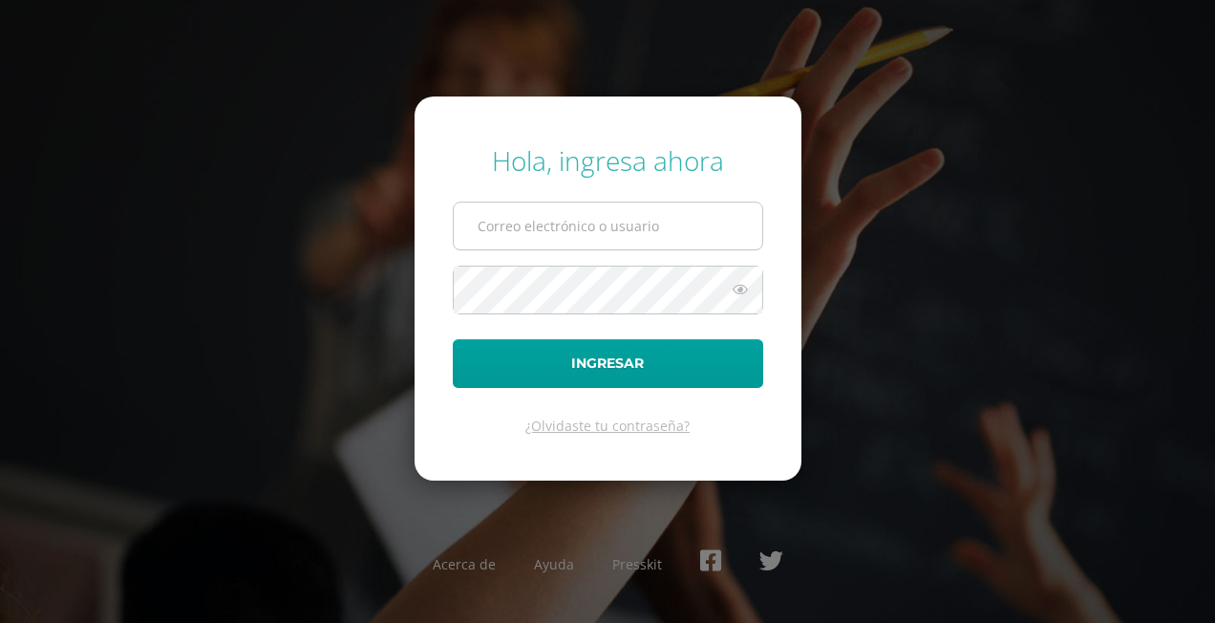
type input "[EMAIL_ADDRESS][PERSON_NAME][DOMAIN_NAME]"
drag, startPoint x: 0, startPoint y: 0, endPoint x: 617, endPoint y: 225, distance: 656.8
click at [617, 225] on input "[EMAIL_ADDRESS][PERSON_NAME][DOMAIN_NAME]" at bounding box center [608, 225] width 308 height 47
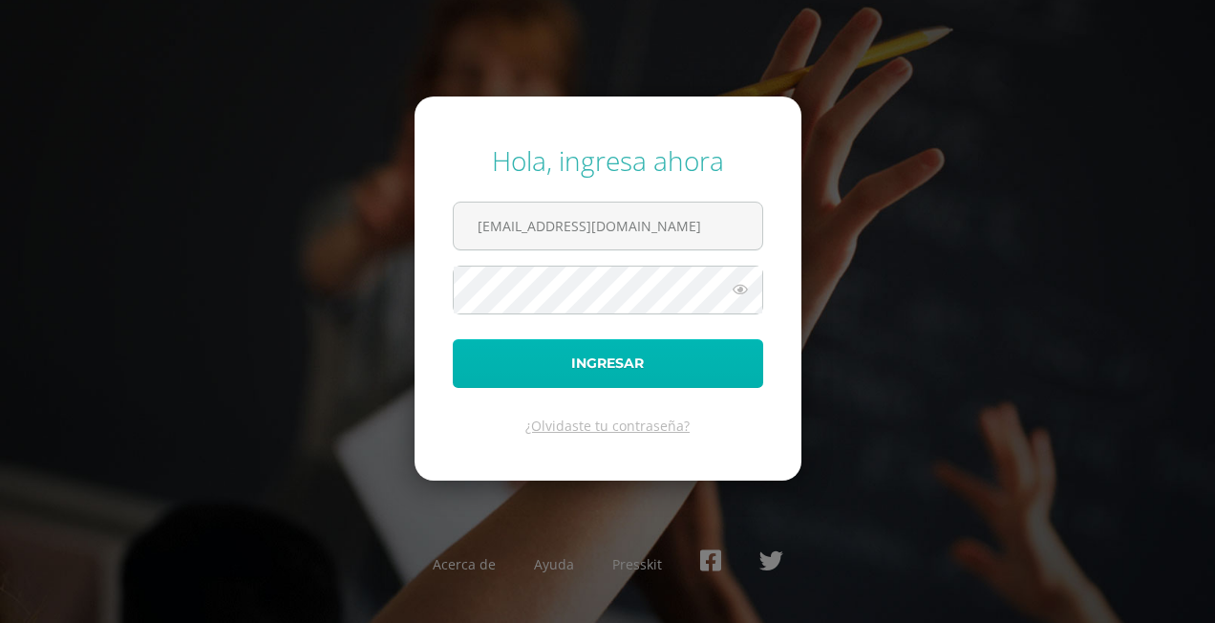
click at [611, 359] on button "Ingresar" at bounding box center [608, 363] width 310 height 49
